Goal: Find specific page/section

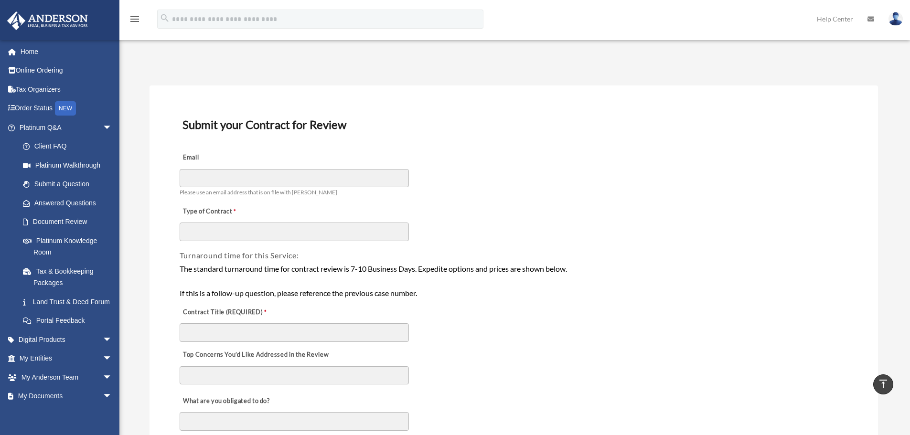
select select "********"
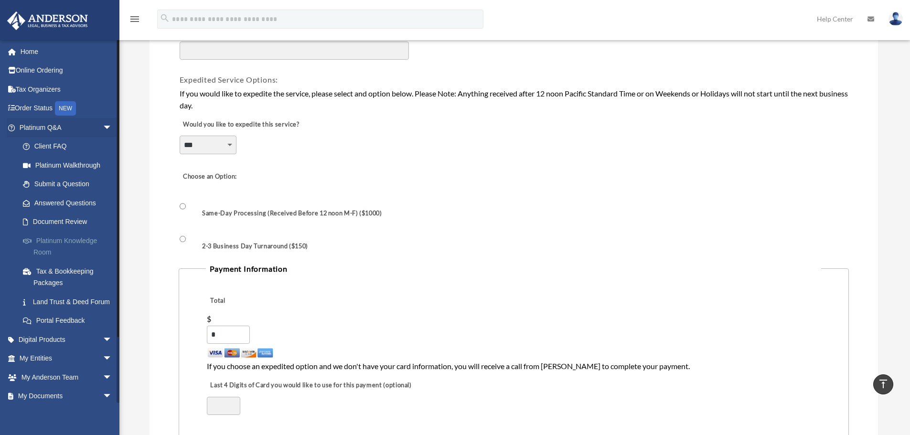
click at [51, 244] on link "Platinum Knowledge Room" at bounding box center [69, 246] width 113 height 31
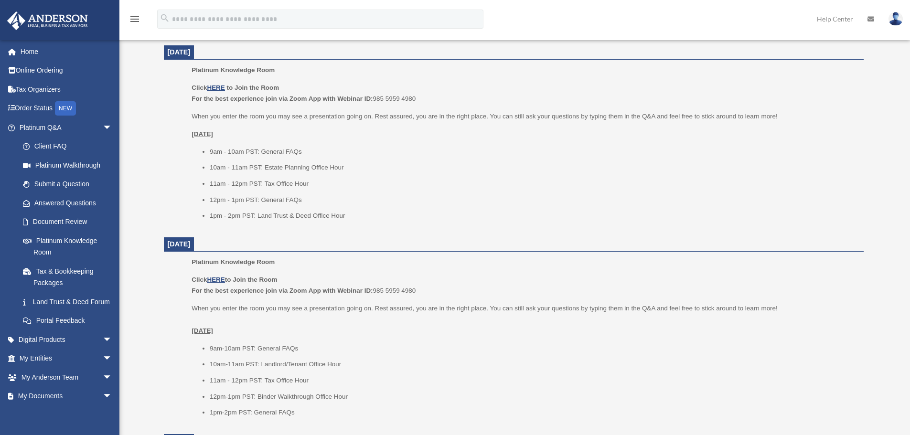
scroll to position [382, 0]
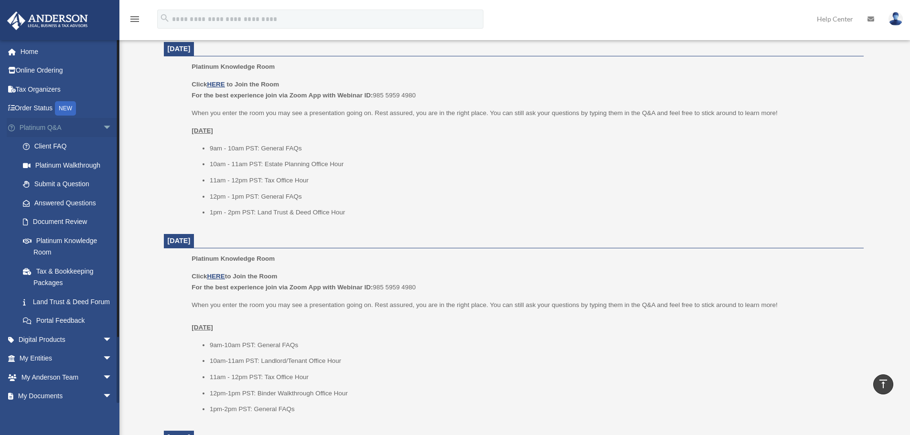
click at [103, 127] on span "arrow_drop_down" at bounding box center [112, 128] width 19 height 20
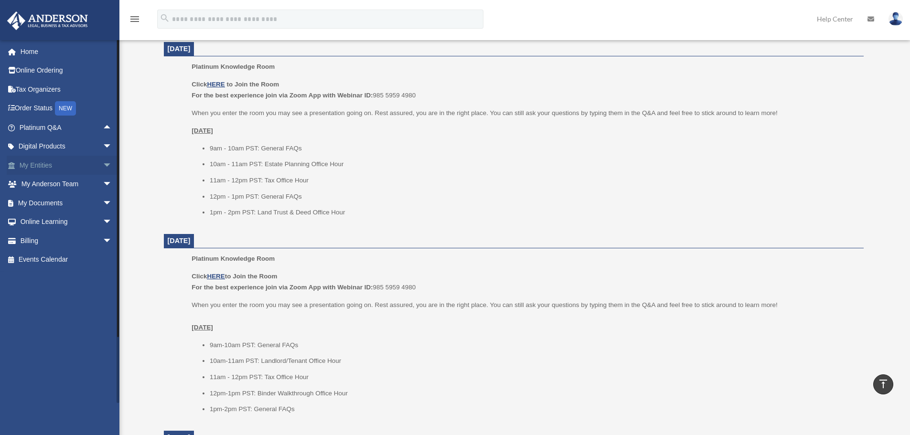
click at [103, 167] on span "arrow_drop_down" at bounding box center [112, 166] width 19 height 20
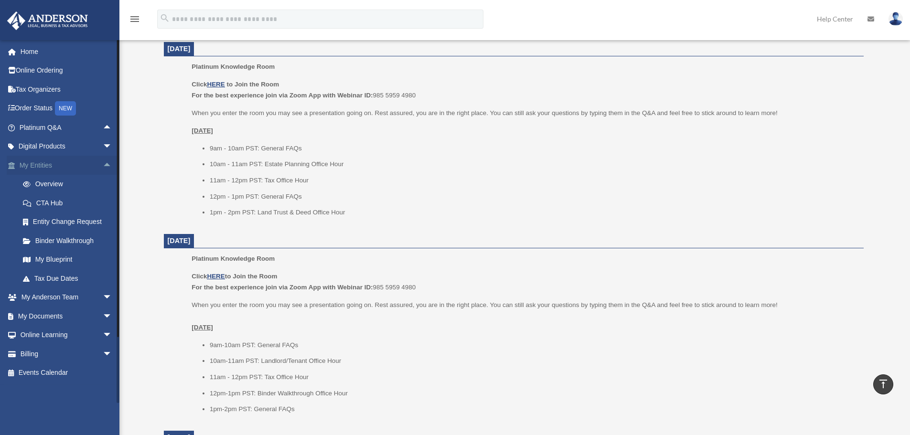
click at [107, 161] on span "arrow_drop_up" at bounding box center [112, 166] width 19 height 20
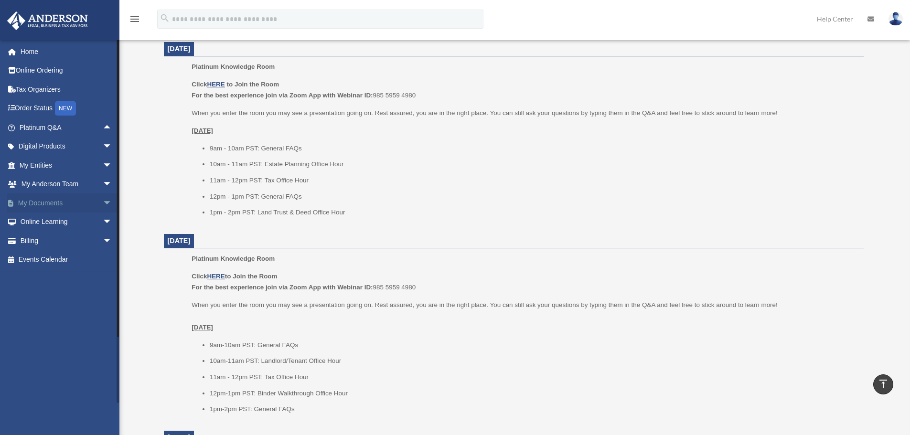
click at [103, 203] on span "arrow_drop_down" at bounding box center [112, 203] width 19 height 20
click at [71, 240] on link "Meeting Minutes" at bounding box center [69, 240] width 113 height 19
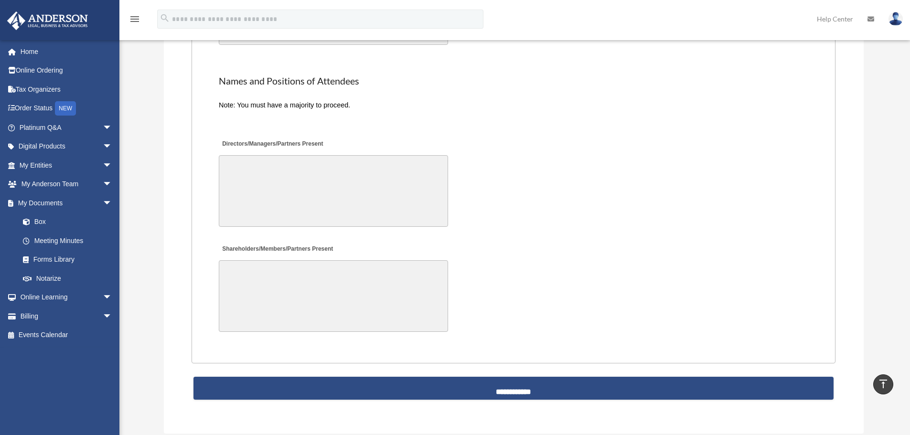
scroll to position [2150, 0]
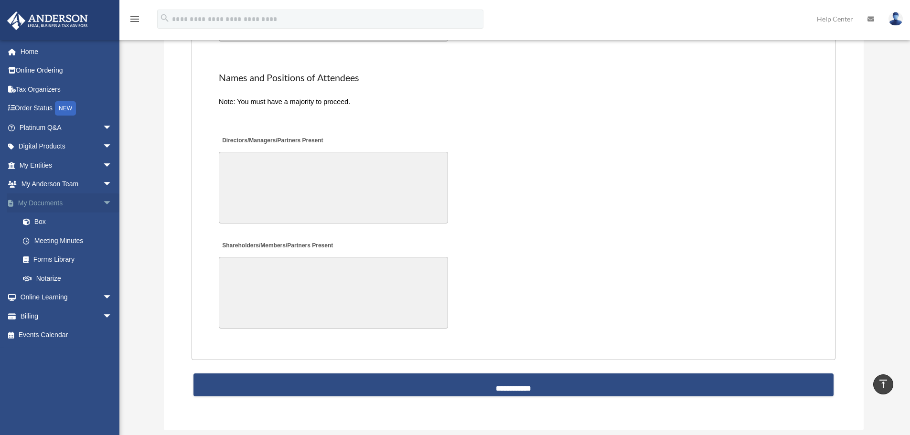
click at [106, 203] on span "arrow_drop_down" at bounding box center [112, 203] width 19 height 20
click at [103, 244] on span "arrow_drop_down" at bounding box center [112, 241] width 19 height 20
click at [103, 244] on span "arrow_drop_up" at bounding box center [112, 241] width 19 height 20
click at [68, 257] on link "Events Calendar" at bounding box center [67, 259] width 120 height 19
